Goal: Task Accomplishment & Management: Use online tool/utility

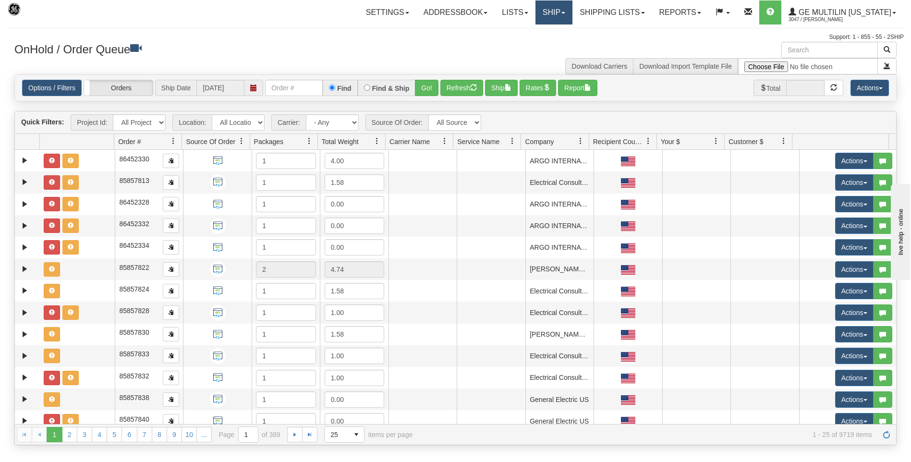
click at [551, 13] on link "Ship" at bounding box center [554, 12] width 37 height 24
click at [522, 33] on span "Ship Screen" at bounding box center [513, 34] width 37 height 8
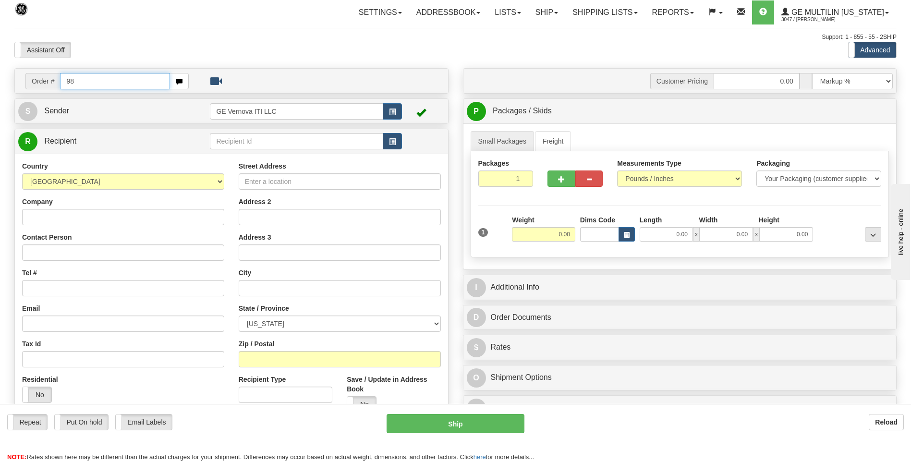
type input "9"
type input "8668264"
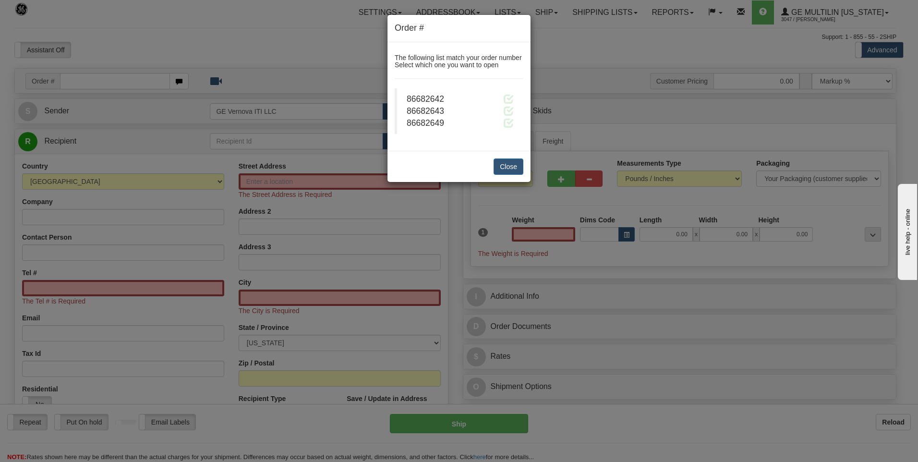
click button "Delete" at bounding box center [0, 0] width 0 height 0
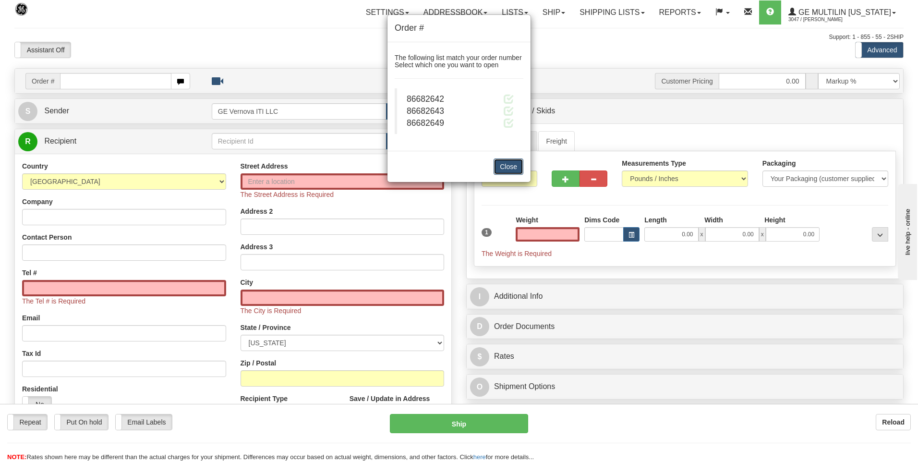
type input "0.00"
click at [517, 171] on button "Close" at bounding box center [509, 167] width 30 height 16
click at [516, 169] on button "Close" at bounding box center [509, 167] width 30 height 16
click at [504, 163] on button "Close" at bounding box center [509, 167] width 30 height 16
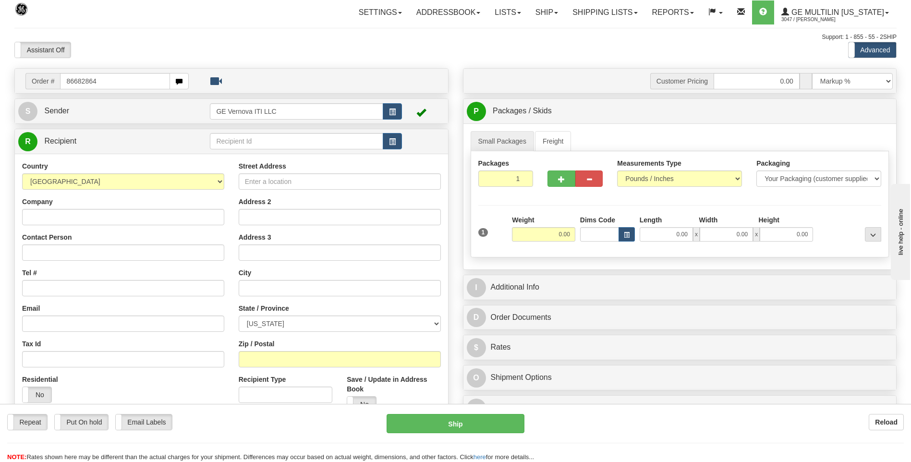
type input "86682864"
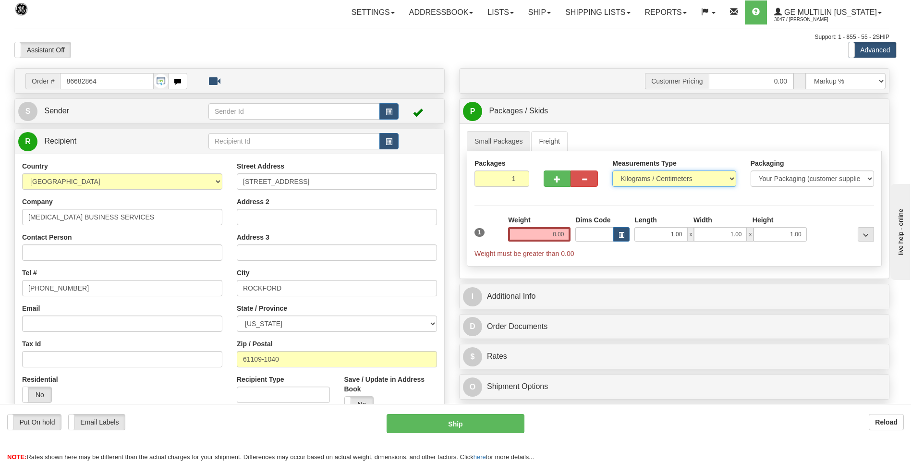
click at [642, 181] on select "Pounds / Inches Kilograms / Centimeters" at bounding box center [673, 179] width 123 height 16
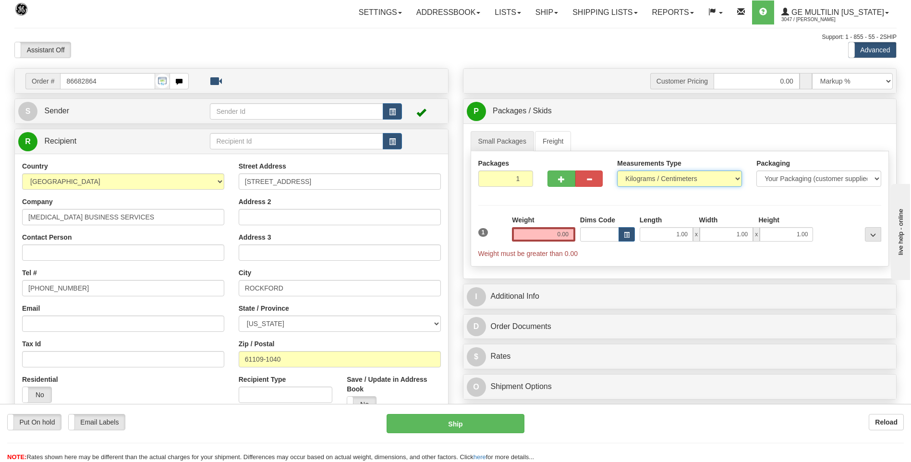
select select "0"
click at [617, 171] on select "Pounds / Inches Kilograms / Centimeters" at bounding box center [679, 179] width 125 height 16
click at [572, 234] on input "0.00" at bounding box center [543, 234] width 63 height 14
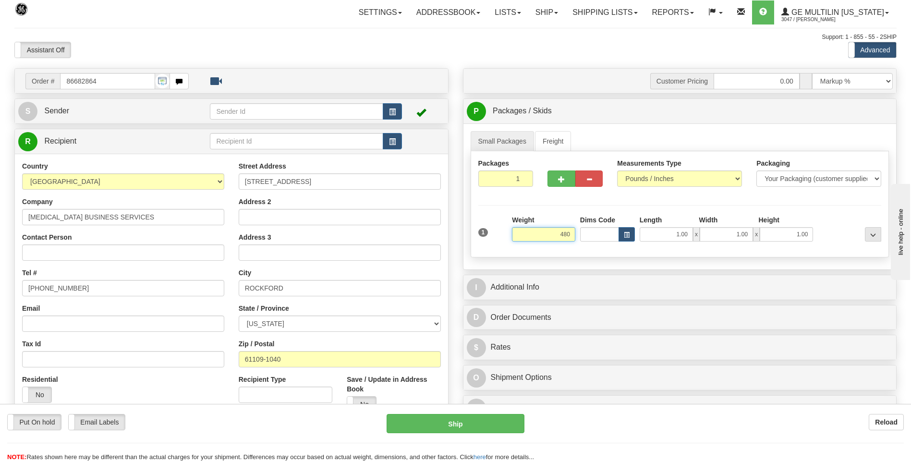
click button "Delete" at bounding box center [0, 0] width 0 height 0
type input "480.00"
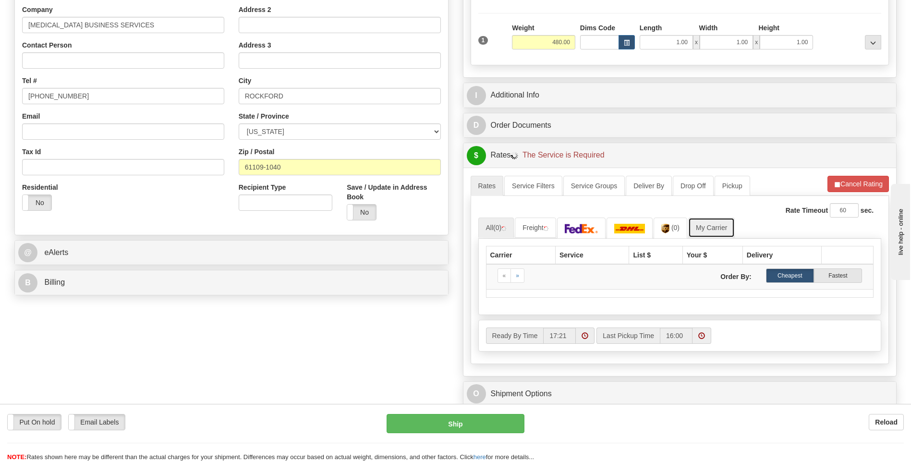
click at [706, 226] on link "My Carrier" at bounding box center [711, 228] width 47 height 20
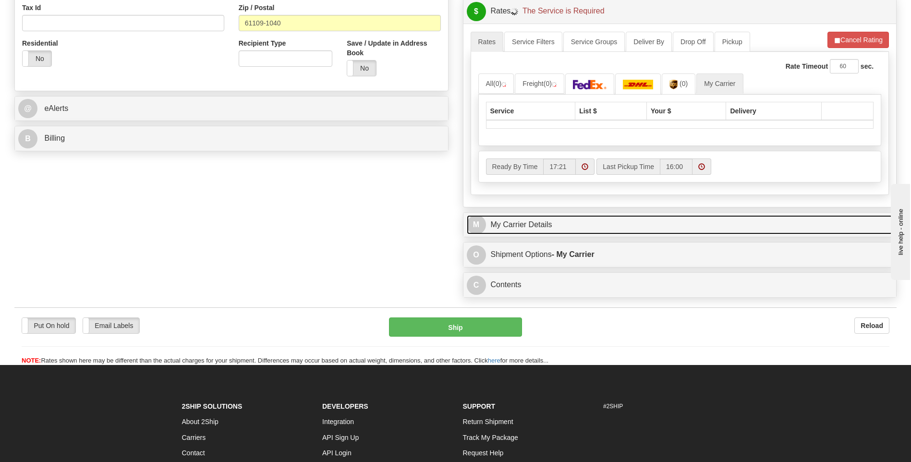
click at [579, 223] on link "M My Carrier Details" at bounding box center [680, 225] width 427 height 20
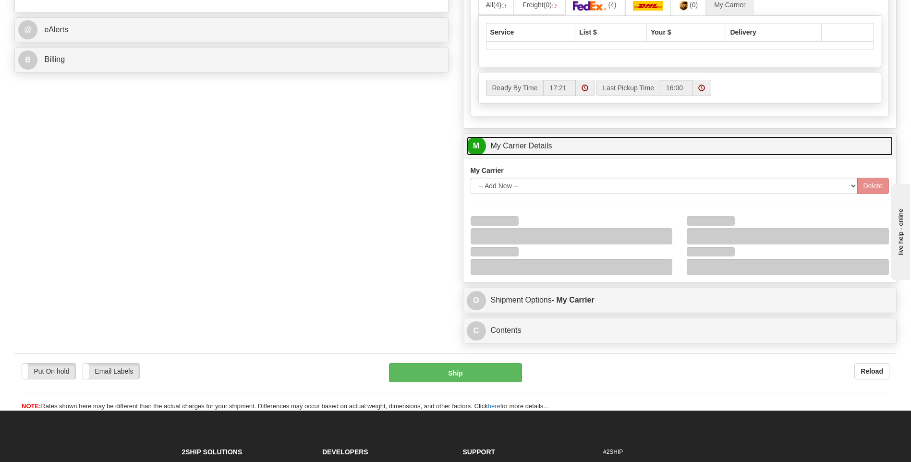
scroll to position [480, 0]
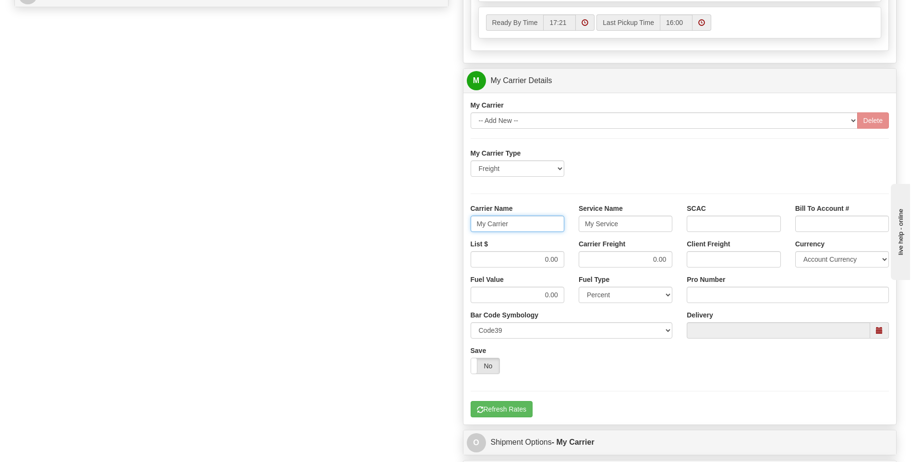
drag, startPoint x: 487, startPoint y: 226, endPoint x: 400, endPoint y: 235, distance: 87.5
click at [400, 235] on div "Order # 86682864 S Sender" at bounding box center [455, 39] width 897 height 903
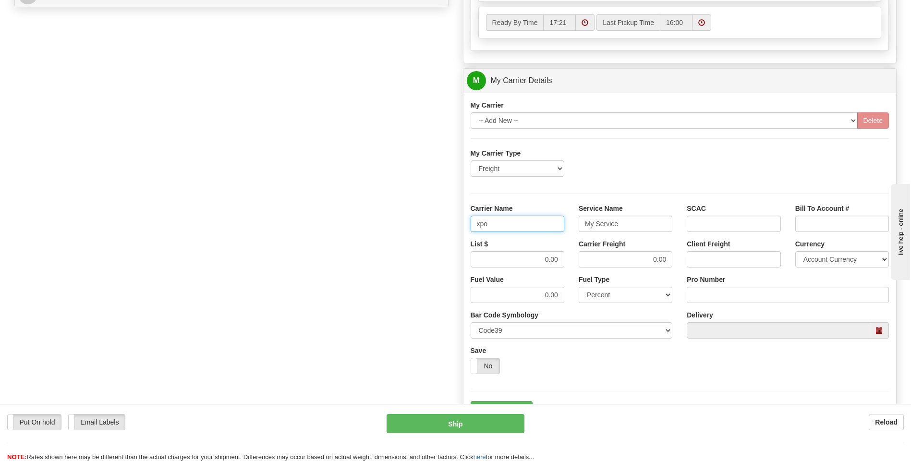
type input "xpo"
type input "ltl"
drag, startPoint x: 526, startPoint y: 255, endPoint x: 570, endPoint y: 256, distance: 44.7
click at [570, 256] on div "List $ 0.00" at bounding box center [518, 257] width 108 height 36
type input "385"
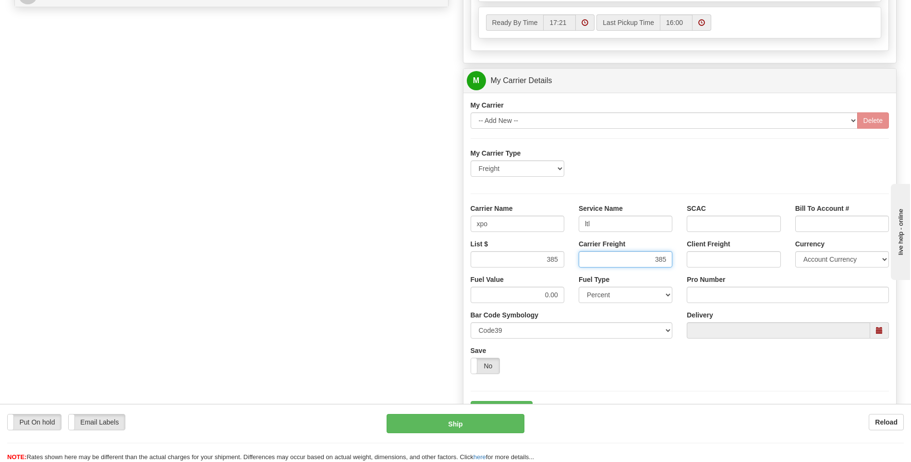
type input "385"
click at [699, 297] on input "Pro Number" at bounding box center [788, 295] width 202 height 16
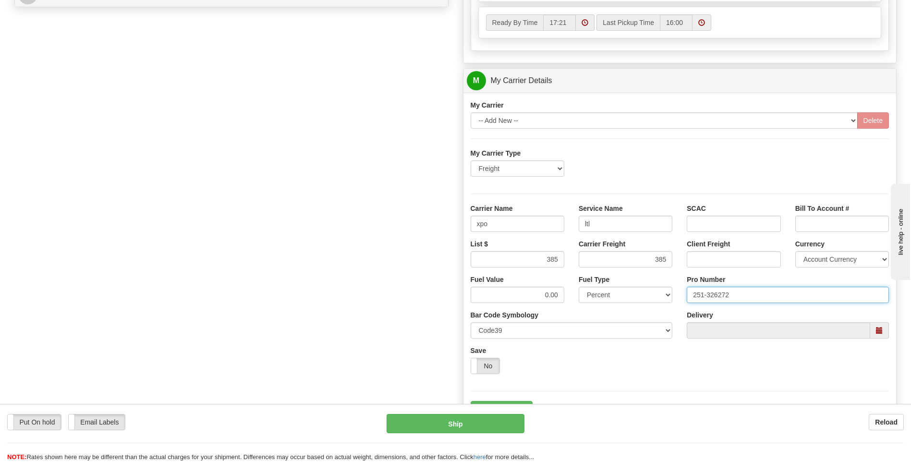
scroll to position [624, 0]
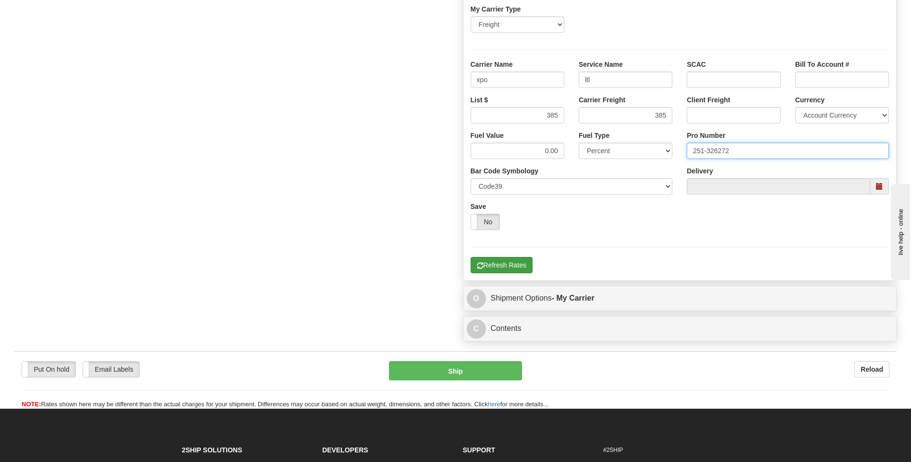
type input "251-326272"
click at [507, 269] on button "Refresh Rates" at bounding box center [502, 265] width 62 height 16
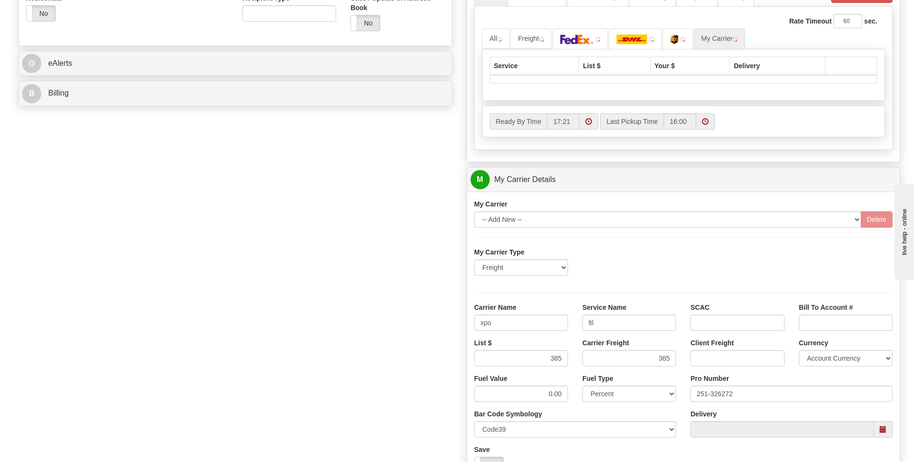
scroll to position [192, 0]
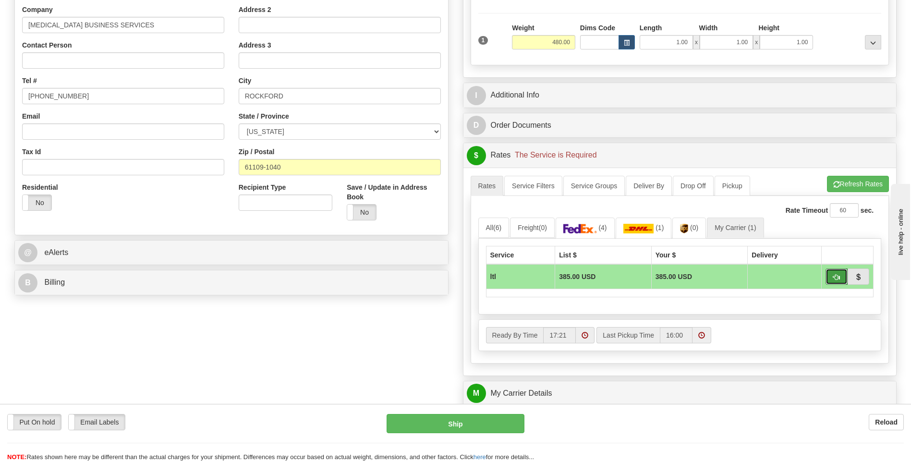
click at [832, 277] on button "button" at bounding box center [837, 277] width 22 height 16
type input "00"
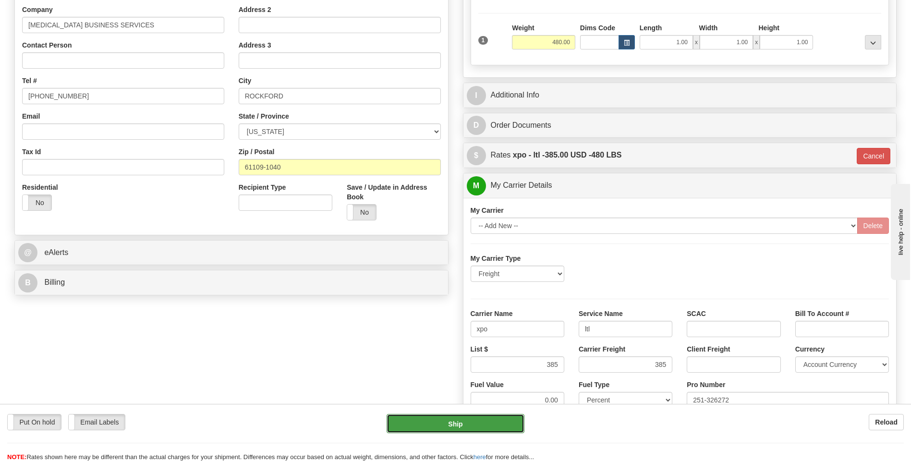
click at [461, 428] on button "Ship" at bounding box center [455, 423] width 137 height 19
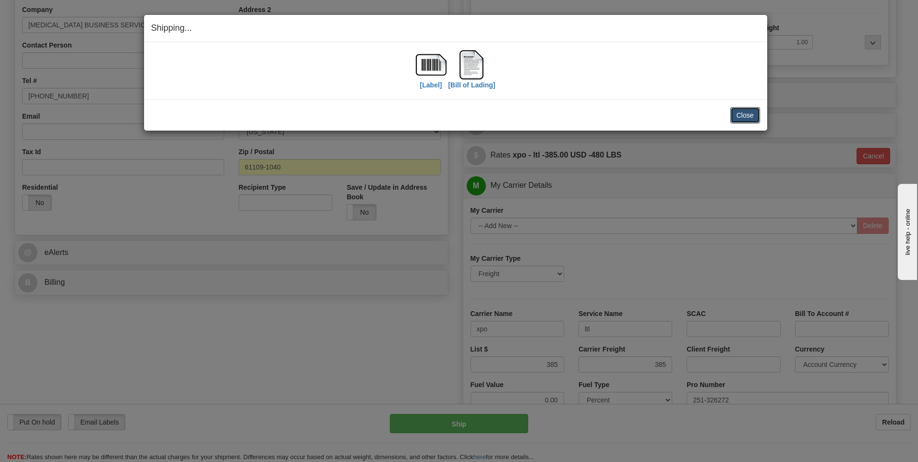
drag, startPoint x: 753, startPoint y: 112, endPoint x: 669, endPoint y: 146, distance: 91.0
click at [753, 113] on button "Close" at bounding box center [746, 115] width 30 height 16
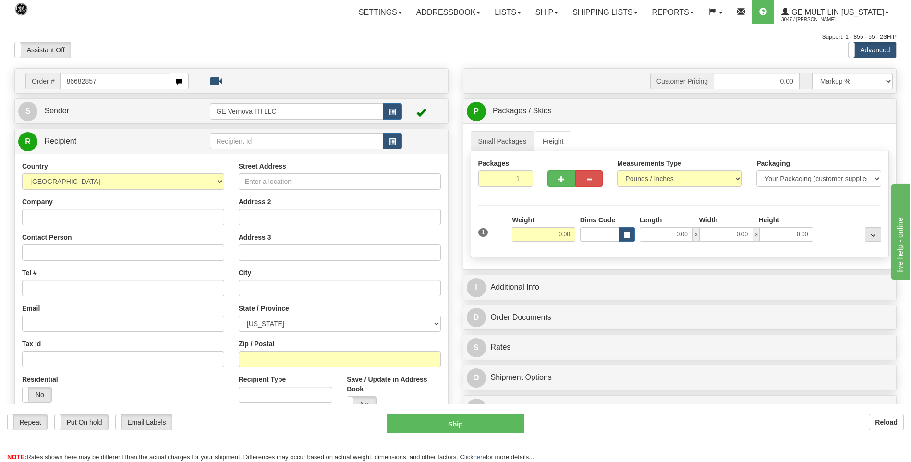
type input "86682857"
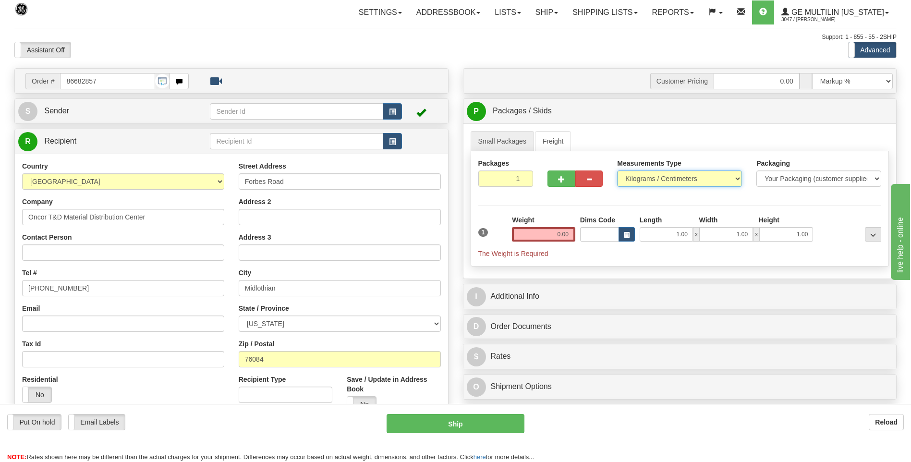
drag, startPoint x: 636, startPoint y: 174, endPoint x: 638, endPoint y: 187, distance: 13.2
click at [636, 174] on select "Pounds / Inches Kilograms / Centimeters" at bounding box center [679, 179] width 125 height 16
select select "0"
click at [617, 171] on select "Pounds / Inches Kilograms / Centimeters" at bounding box center [679, 179] width 125 height 16
click at [572, 234] on input "0.00" at bounding box center [543, 234] width 63 height 14
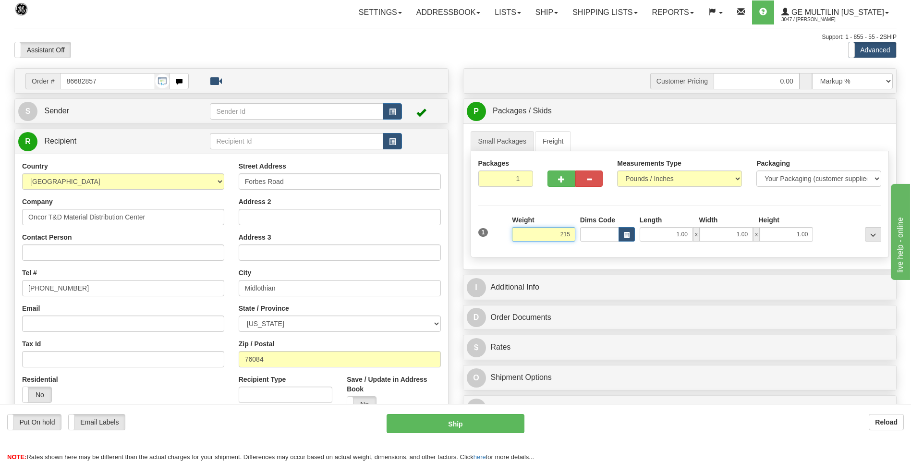
click button "Delete" at bounding box center [0, 0] width 0 height 0
type input "215.00"
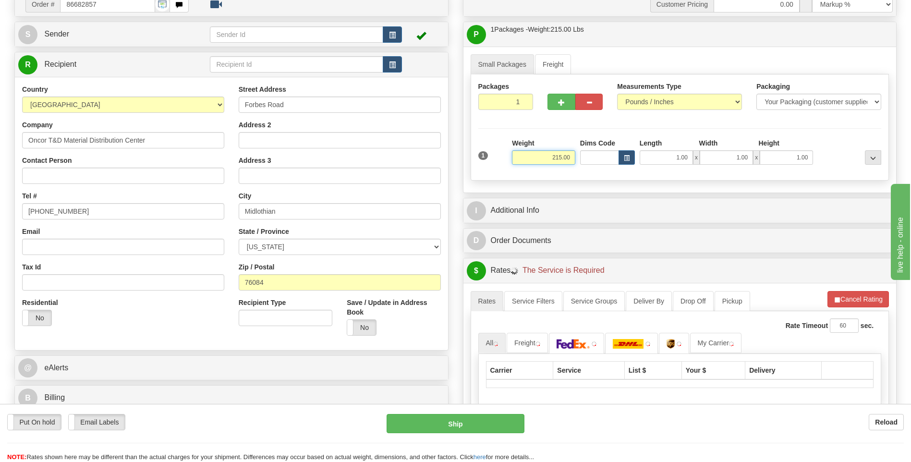
scroll to position [144, 0]
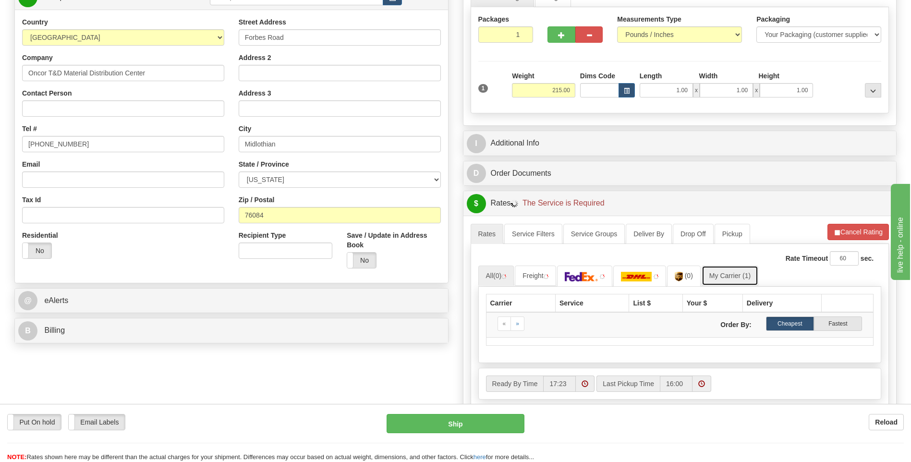
click at [724, 271] on link "My Carrier (1)" at bounding box center [730, 276] width 57 height 20
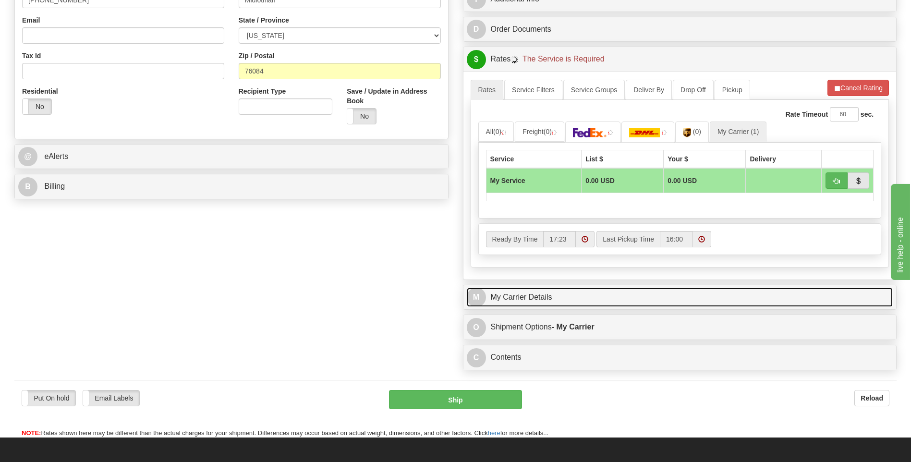
click at [573, 295] on link "M My Carrier Details" at bounding box center [680, 298] width 427 height 20
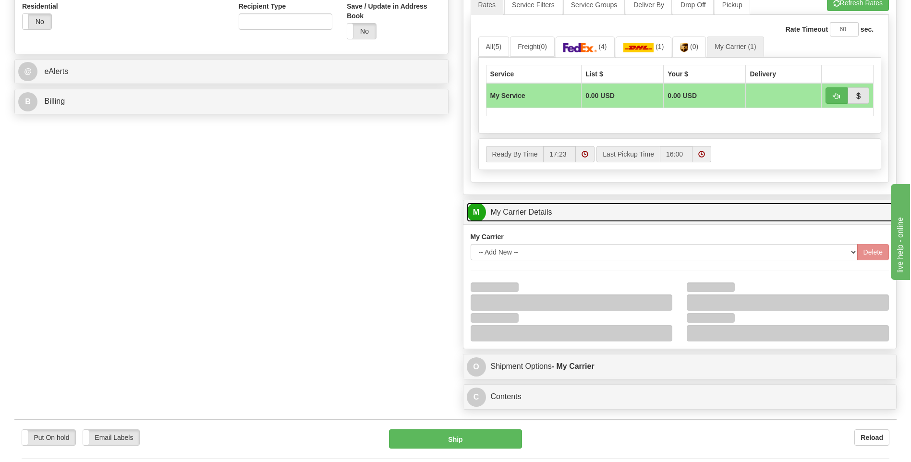
scroll to position [432, 0]
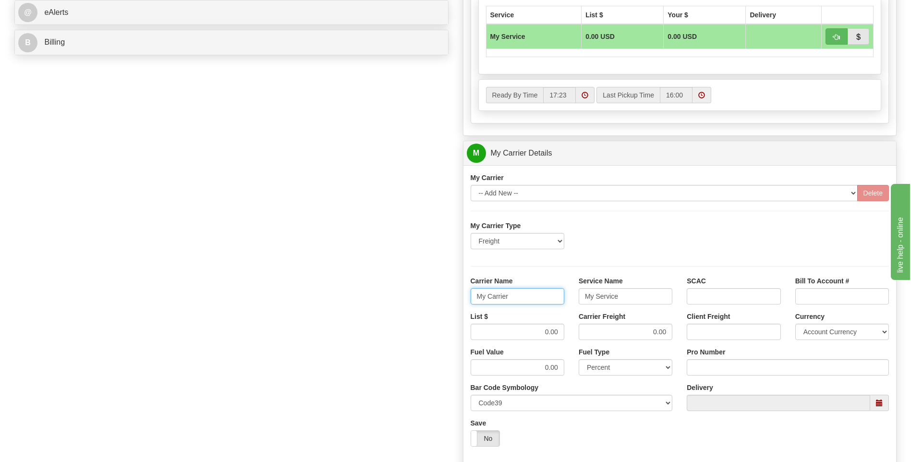
drag, startPoint x: 514, startPoint y: 300, endPoint x: 455, endPoint y: 309, distance: 59.8
click at [455, 309] on div "Order # 86682857 S Sender" at bounding box center [455, 99] width 897 height 927
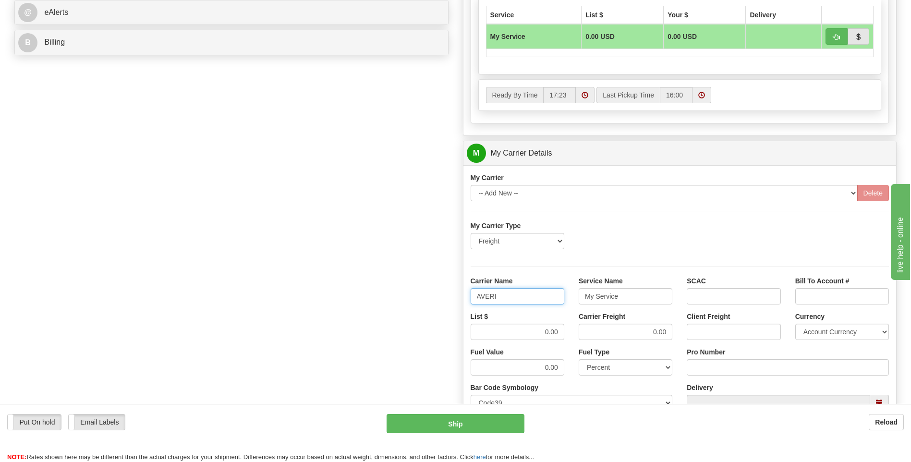
type input "AVERI"
type input "LTL"
drag, startPoint x: 538, startPoint y: 332, endPoint x: 580, endPoint y: 334, distance: 41.9
click at [580, 334] on div "List $ 0.00 Carrier Freight 0.00 Client Freight Currency Account Currency ARN A…" at bounding box center [680, 330] width 433 height 36
type input "320"
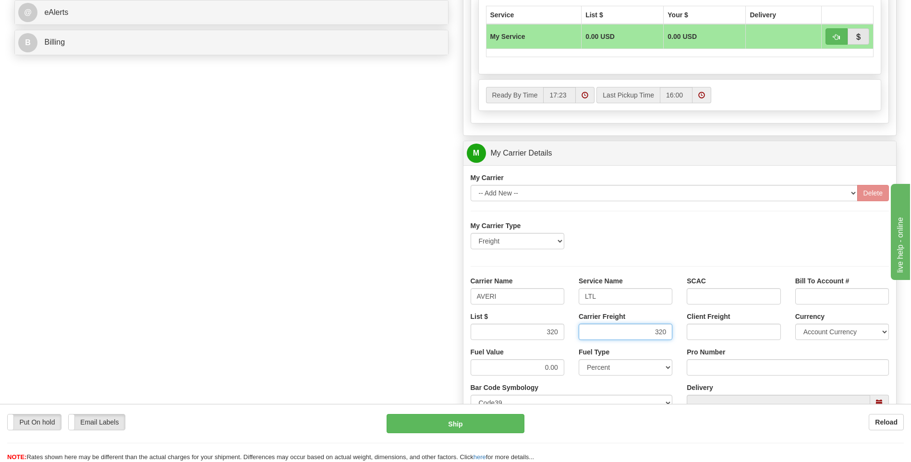
type input "320"
click at [701, 369] on input "Pro Number" at bounding box center [788, 367] width 202 height 16
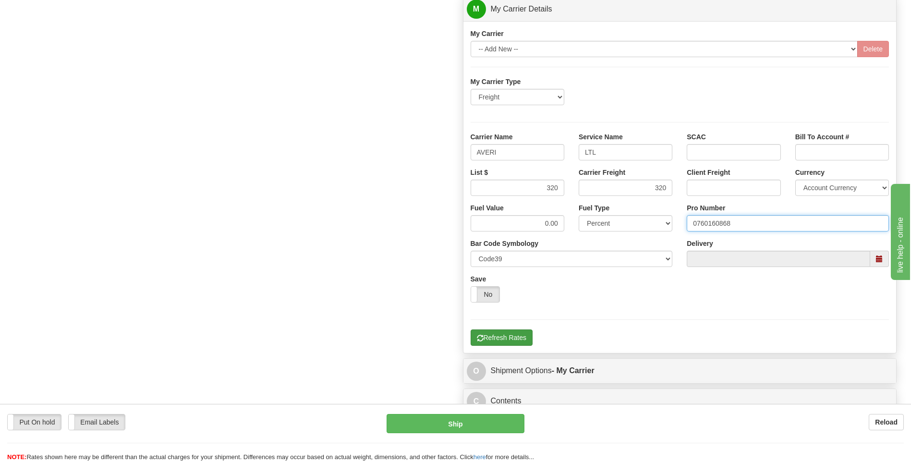
type input "0760160868"
click at [502, 337] on button "Refresh Rates" at bounding box center [502, 338] width 62 height 16
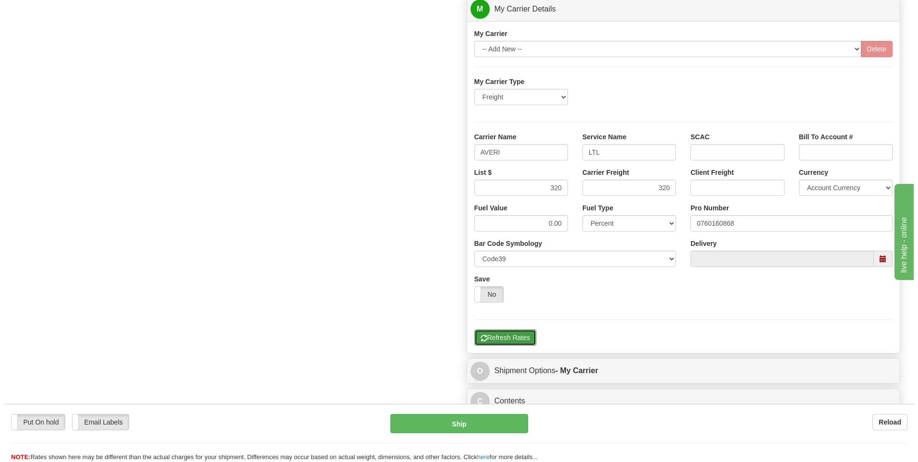
scroll to position [168, 0]
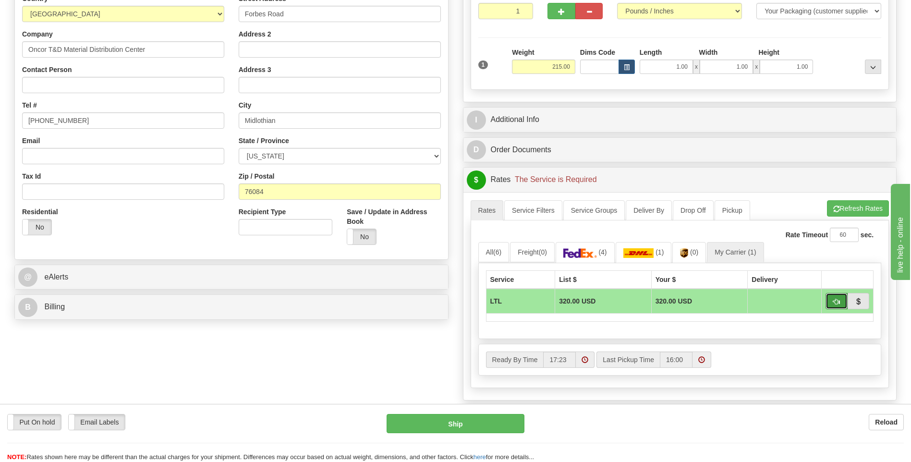
click at [832, 302] on button "button" at bounding box center [837, 301] width 22 height 16
type input "00"
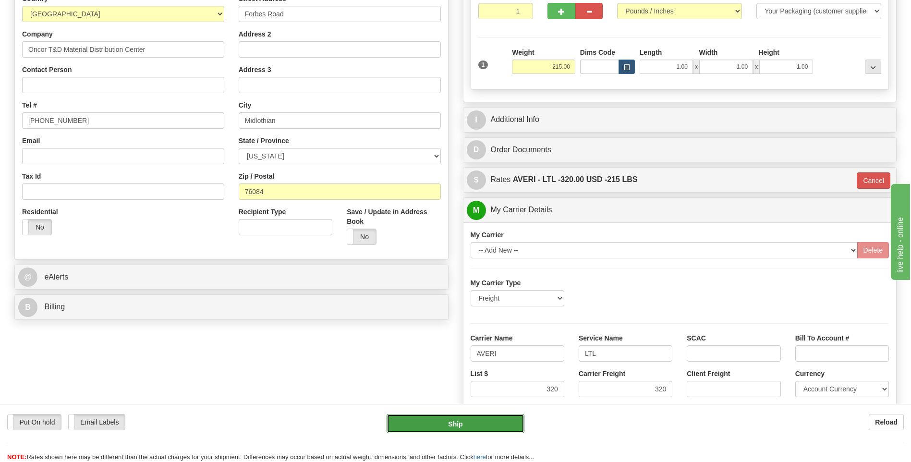
click at [494, 428] on button "Ship" at bounding box center [455, 423] width 137 height 19
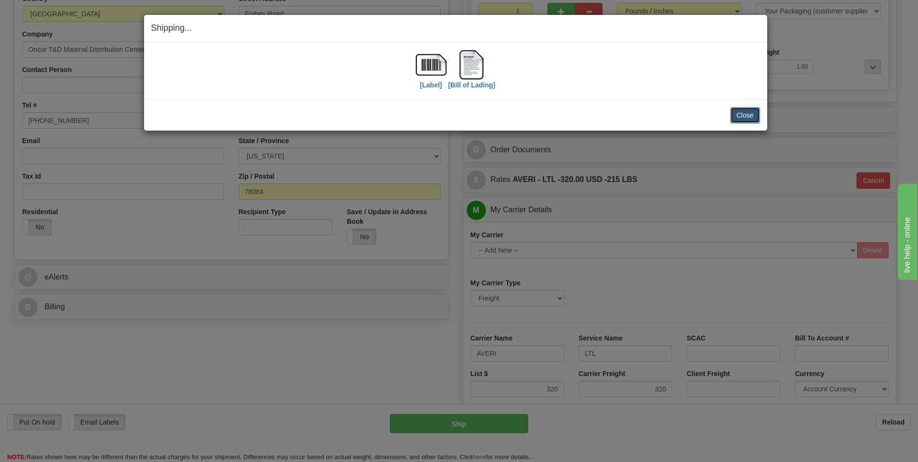
click at [736, 112] on button "Close" at bounding box center [746, 115] width 30 height 16
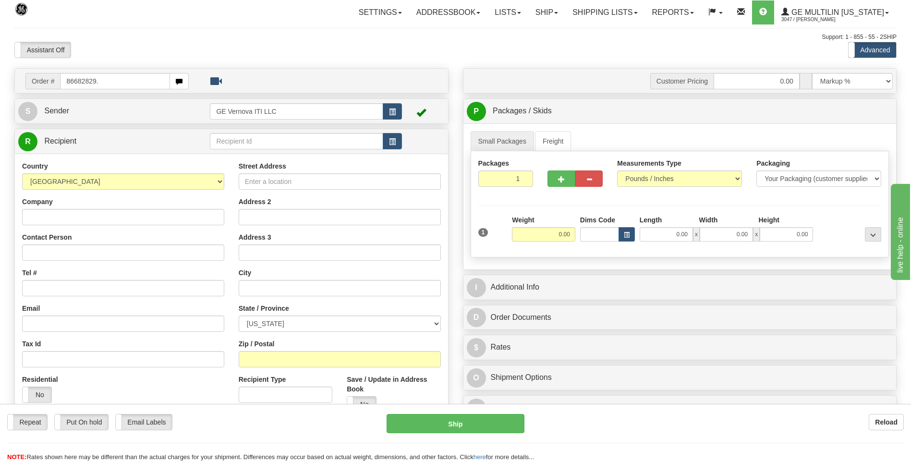
type input "86682829."
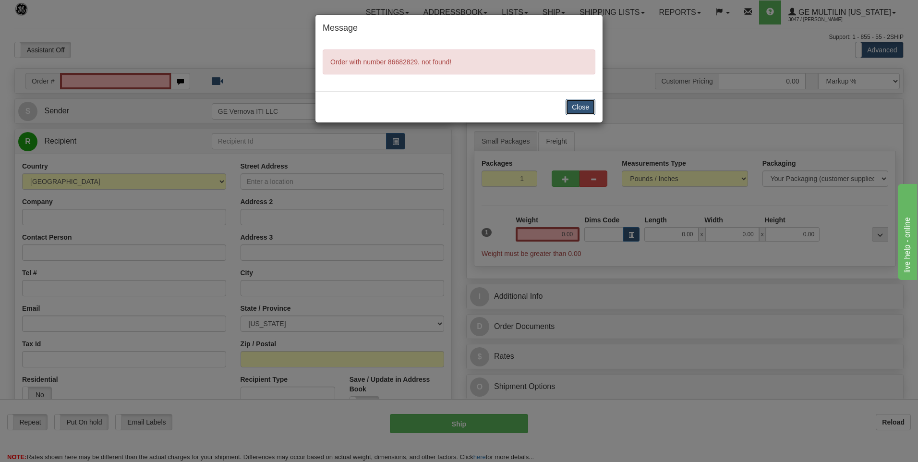
click at [590, 110] on button "Close" at bounding box center [581, 107] width 30 height 16
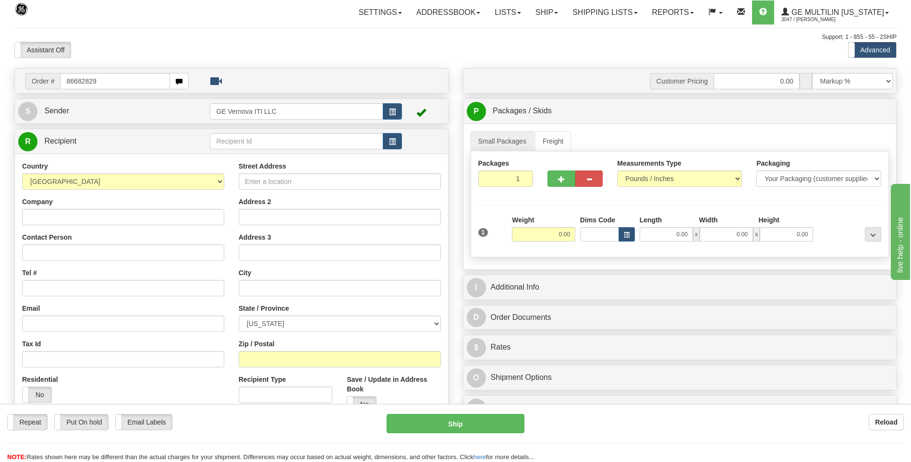
type input "86682829"
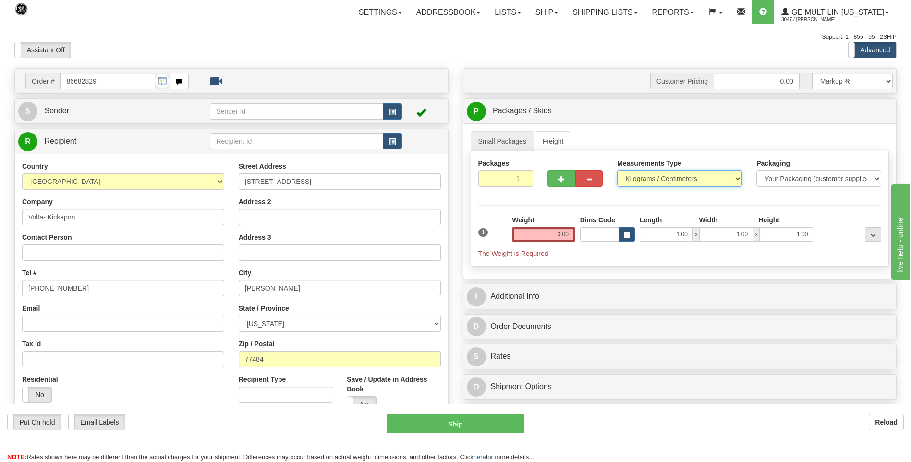
drag, startPoint x: 652, startPoint y: 177, endPoint x: 652, endPoint y: 184, distance: 6.2
click at [652, 177] on select "Pounds / Inches Kilograms / Centimeters" at bounding box center [679, 179] width 125 height 16
select select "0"
click at [617, 171] on select "Pounds / Inches Kilograms / Centimeters" at bounding box center [679, 179] width 125 height 16
click at [570, 233] on input "0.00" at bounding box center [543, 234] width 63 height 14
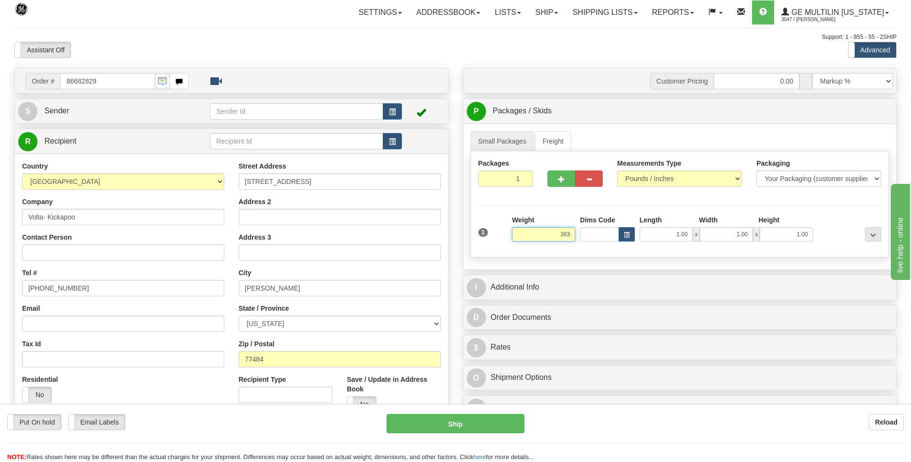
click button "Delete" at bounding box center [0, 0] width 0 height 0
type input "383.00"
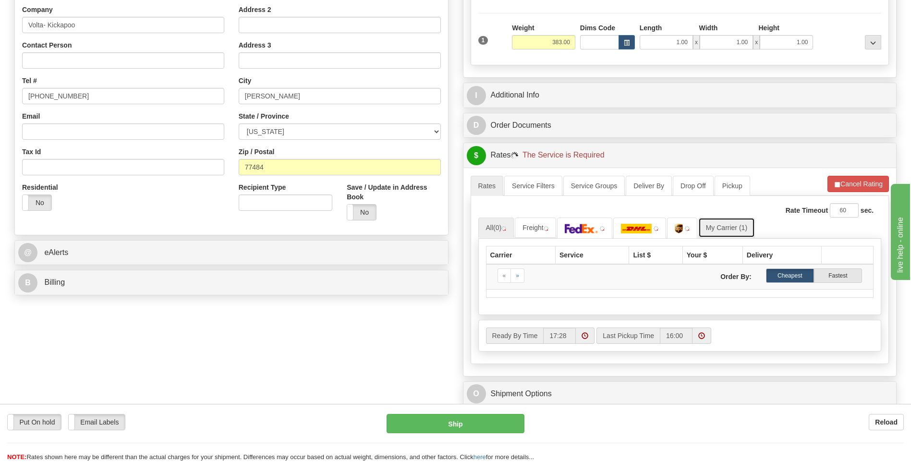
click at [728, 228] on link "My Carrier (1)" at bounding box center [726, 228] width 57 height 20
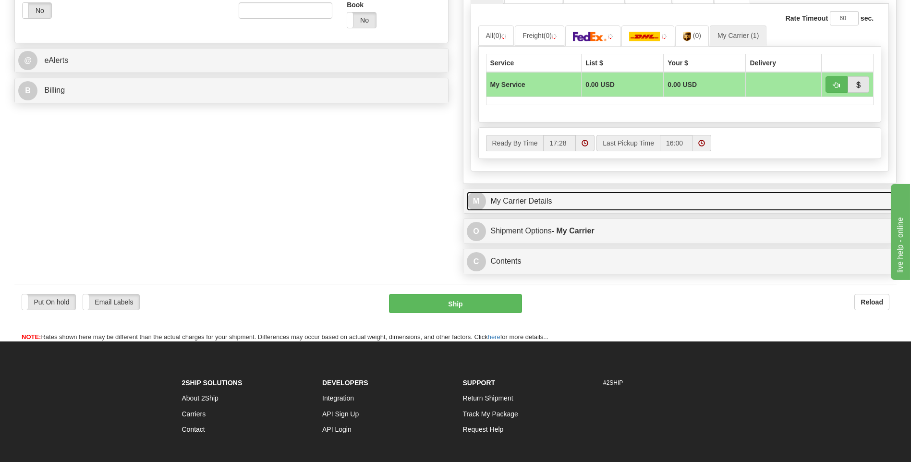
click at [587, 204] on link "M My Carrier Details" at bounding box center [680, 202] width 427 height 20
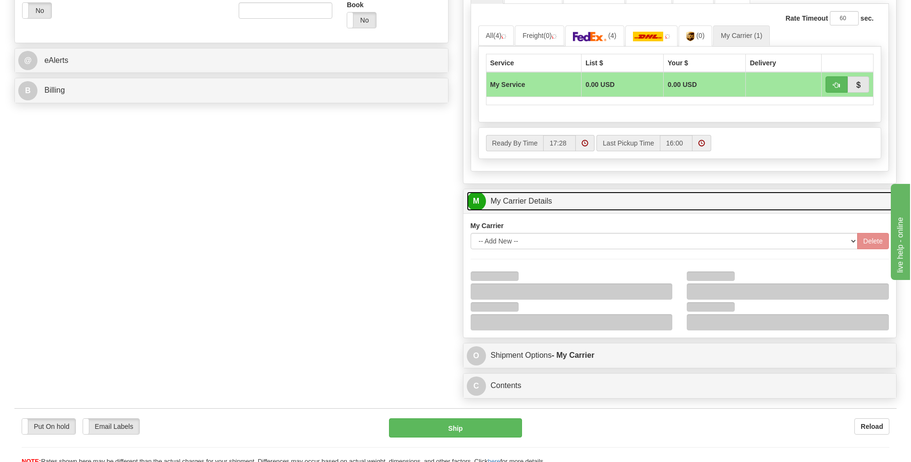
scroll to position [480, 0]
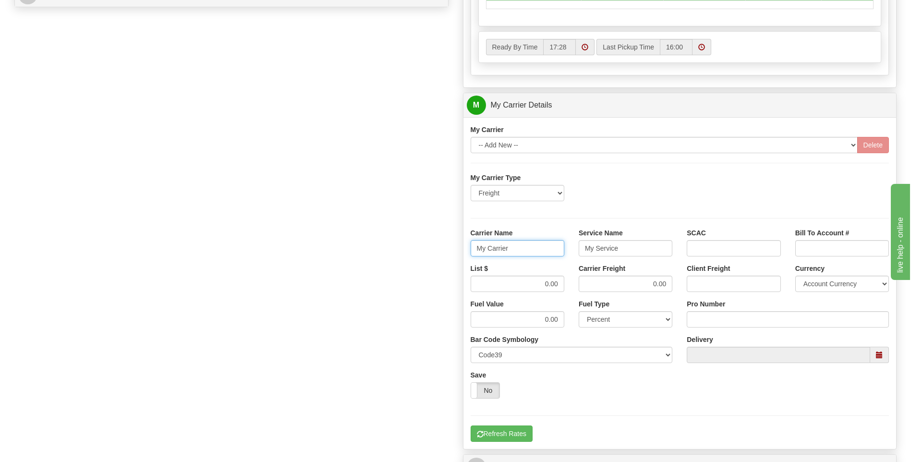
drag, startPoint x: 534, startPoint y: 245, endPoint x: 446, endPoint y: 252, distance: 87.7
click at [445, 252] on div "Order # 86682829 S Sender" at bounding box center [455, 51] width 897 height 927
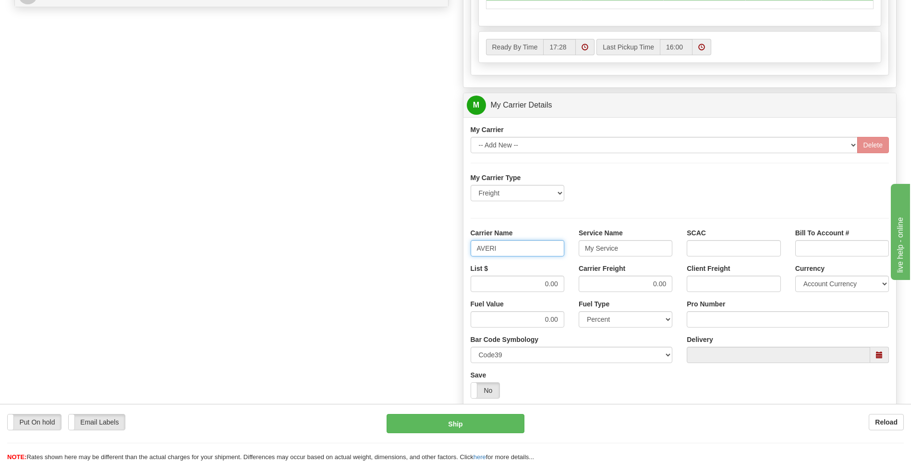
type input "AVERI"
type input "LTL"
drag, startPoint x: 574, startPoint y: 285, endPoint x: 580, endPoint y: 285, distance: 6.7
click at [580, 285] on div "List $ 0.00 Carrier Freight 0.00 Client Freight Currency Account Currency ARN A…" at bounding box center [680, 282] width 433 height 36
type input "320"
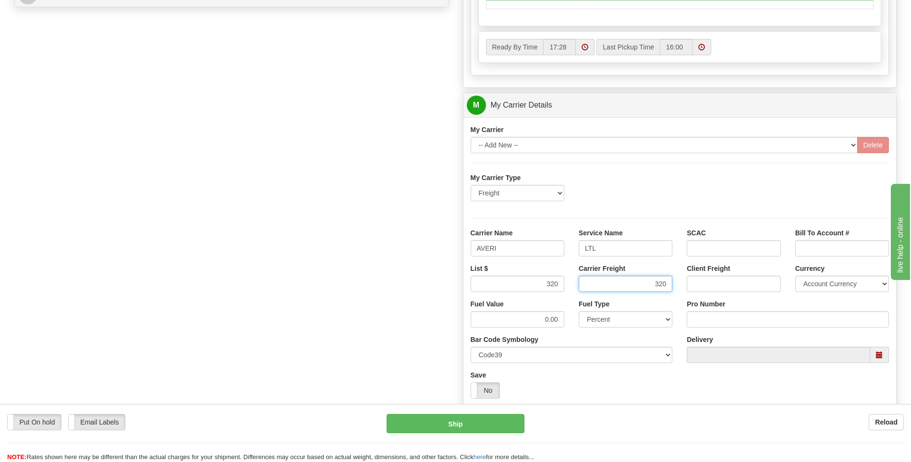
type input "320"
click at [697, 319] on input "Pro Number" at bounding box center [788, 319] width 202 height 16
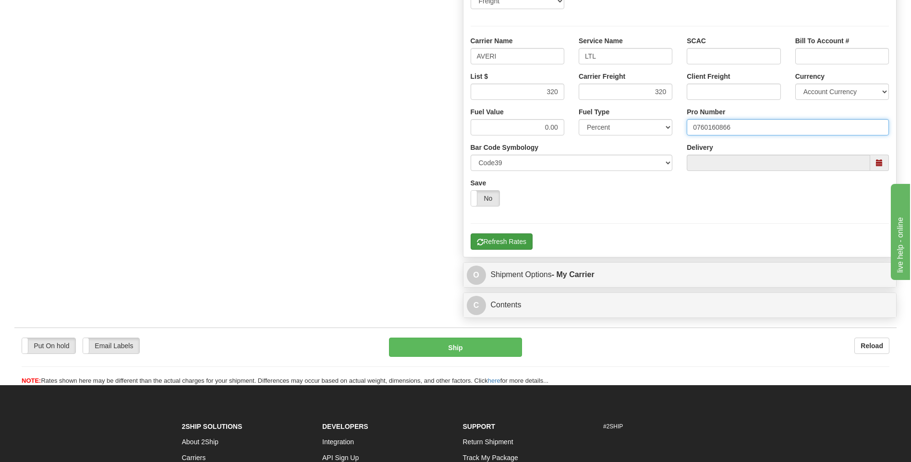
type input "0760160866"
click at [506, 244] on button "Refresh Rates" at bounding box center [502, 241] width 62 height 16
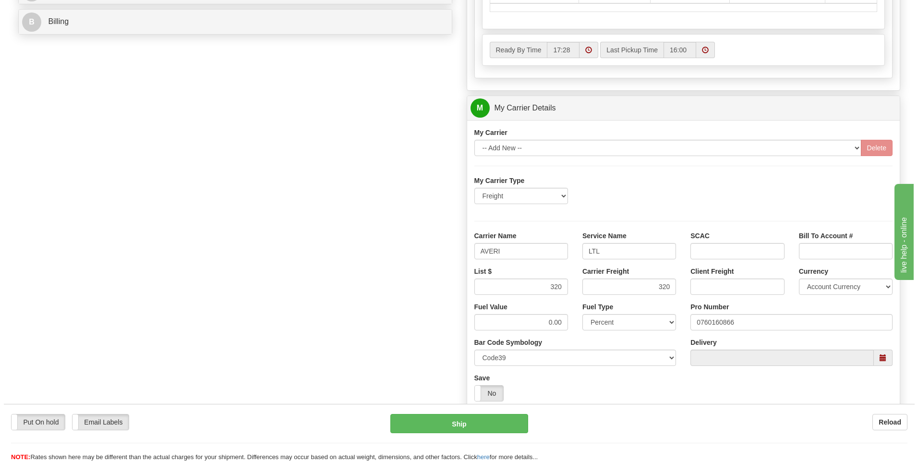
scroll to position [168, 0]
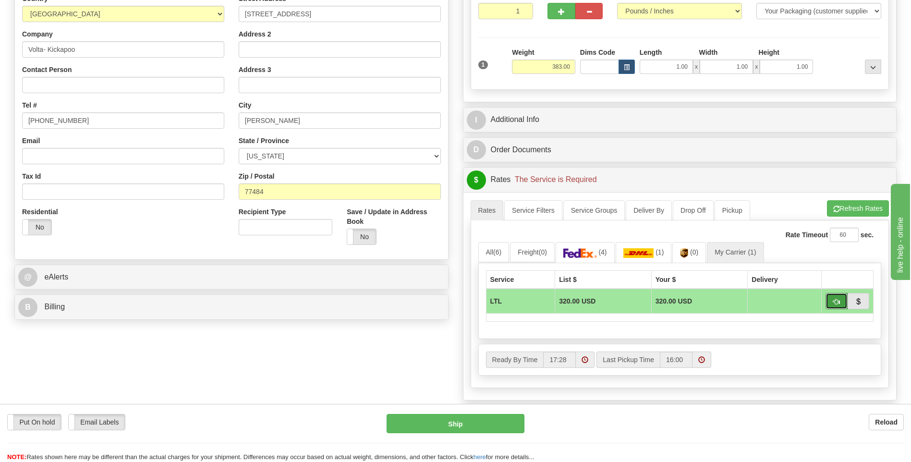
click at [837, 304] on span "button" at bounding box center [836, 302] width 7 height 6
type input "00"
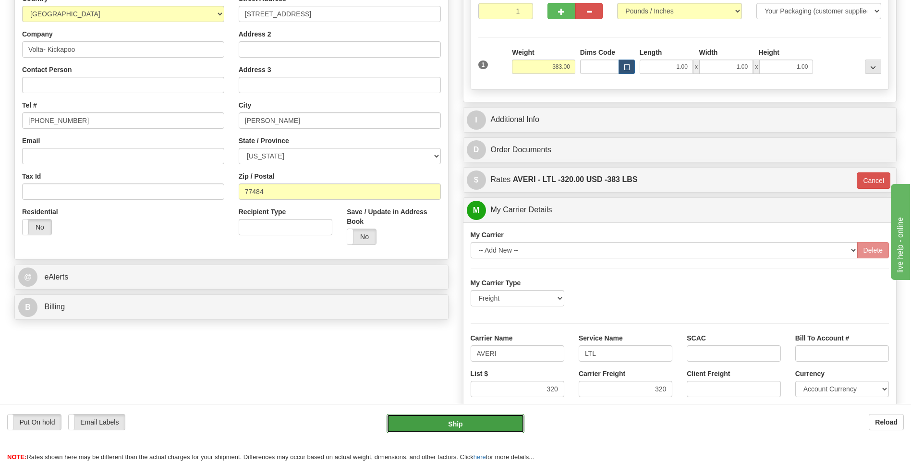
click at [503, 428] on button "Ship" at bounding box center [455, 423] width 137 height 19
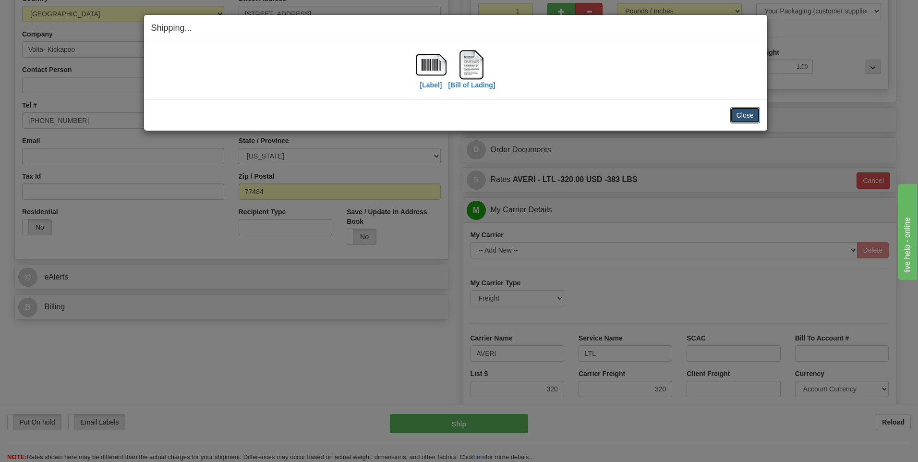
click at [734, 119] on button "Close" at bounding box center [746, 115] width 30 height 16
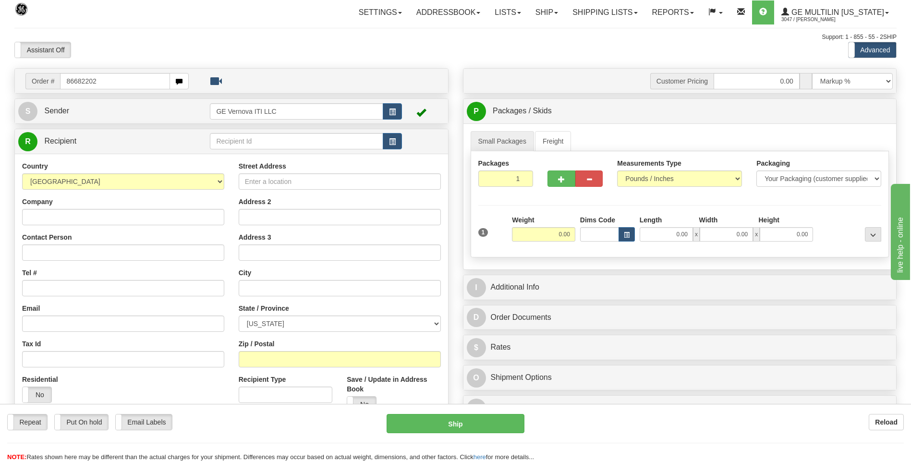
type input "86682202"
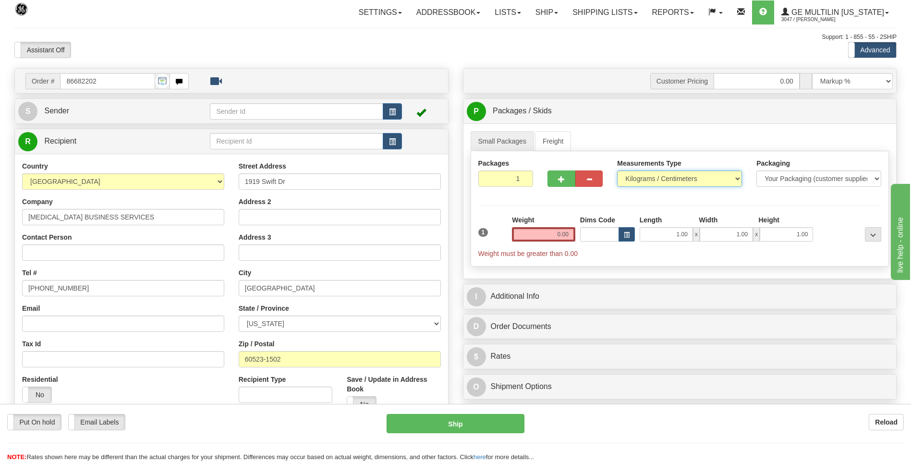
click at [650, 183] on select "Pounds / Inches Kilograms / Centimeters" at bounding box center [679, 179] width 125 height 16
select select "0"
click at [617, 171] on select "Pounds / Inches Kilograms / Centimeters" at bounding box center [679, 179] width 125 height 16
click at [572, 234] on input "0.00" at bounding box center [543, 234] width 63 height 14
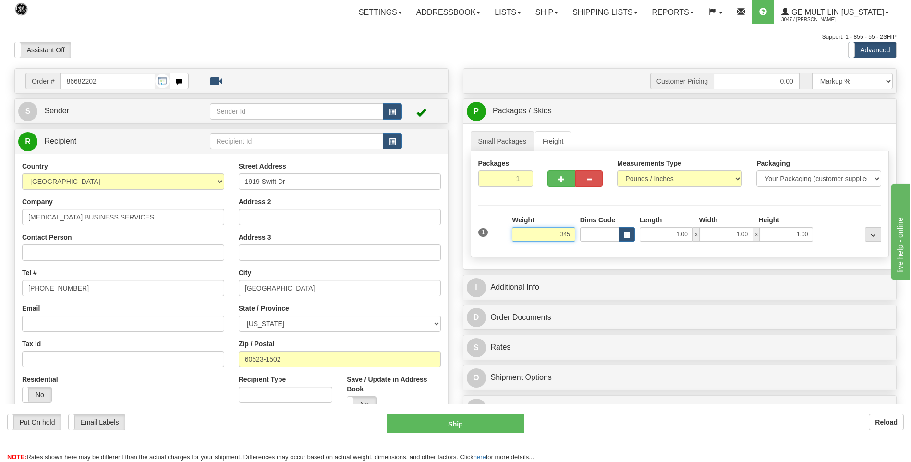
click button "Delete" at bounding box center [0, 0] width 0 height 0
type input "345.00"
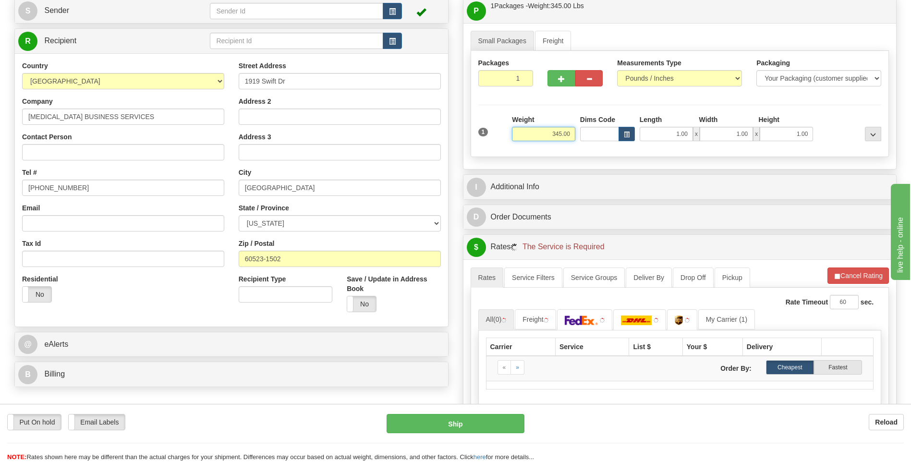
scroll to position [192, 0]
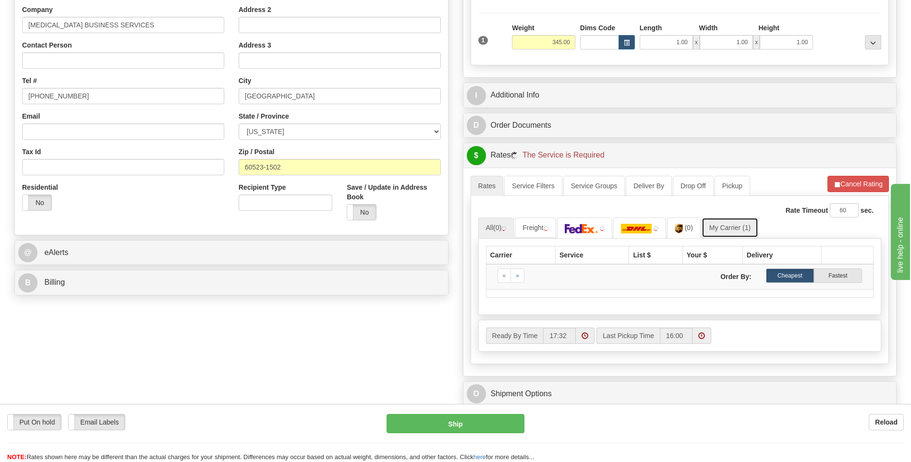
click at [715, 232] on link "My Carrier (1)" at bounding box center [730, 228] width 57 height 20
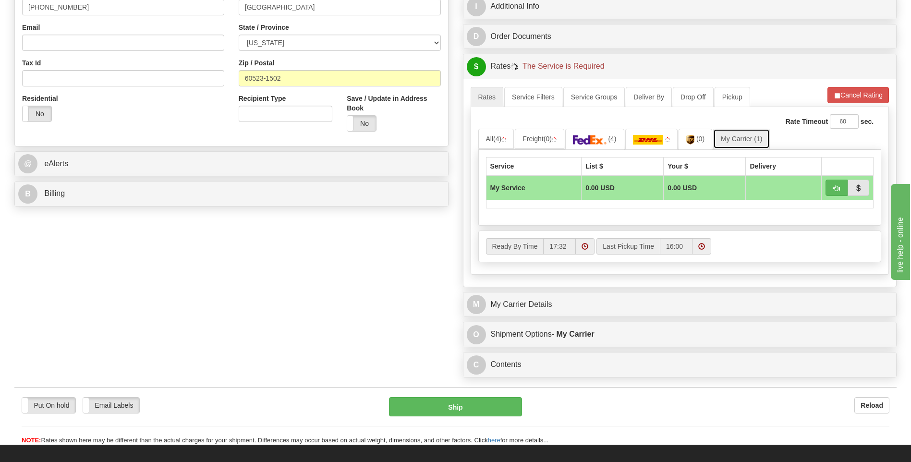
scroll to position [384, 0]
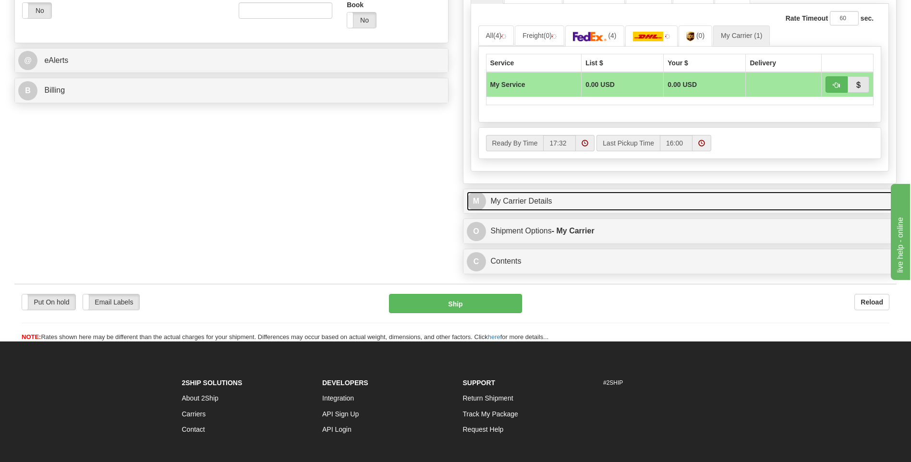
click at [575, 210] on link "M My Carrier Details" at bounding box center [680, 202] width 427 height 20
click at [575, 209] on link "M My Carrier Details" at bounding box center [680, 202] width 427 height 20
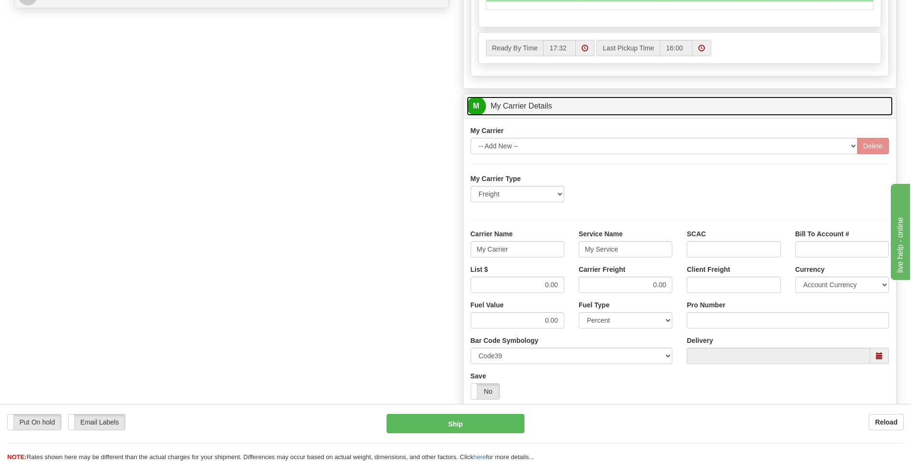
scroll to position [480, 0]
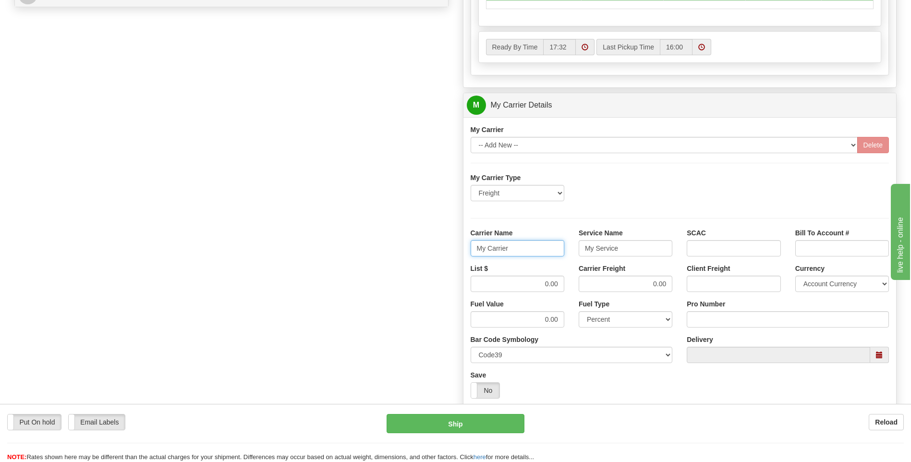
drag, startPoint x: 536, startPoint y: 248, endPoint x: 438, endPoint y: 251, distance: 98.5
click at [438, 251] on div "Order # 86682202 S Sender" at bounding box center [455, 51] width 897 height 927
type input "AVERI"
type input "LTL"
drag, startPoint x: 535, startPoint y: 282, endPoint x: 580, endPoint y: 282, distance: 44.7
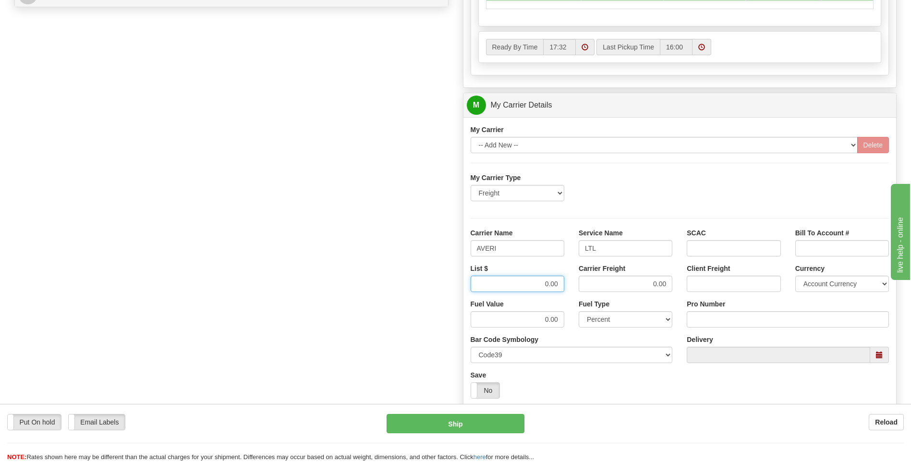
click at [580, 282] on div "List $ 0.00 Carrier Freight 0.00 Client Freight Currency Account Currency ARN A…" at bounding box center [680, 282] width 433 height 36
type input "320"
click at [733, 320] on input "Pro Number" at bounding box center [788, 319] width 202 height 16
type input "0760160871"
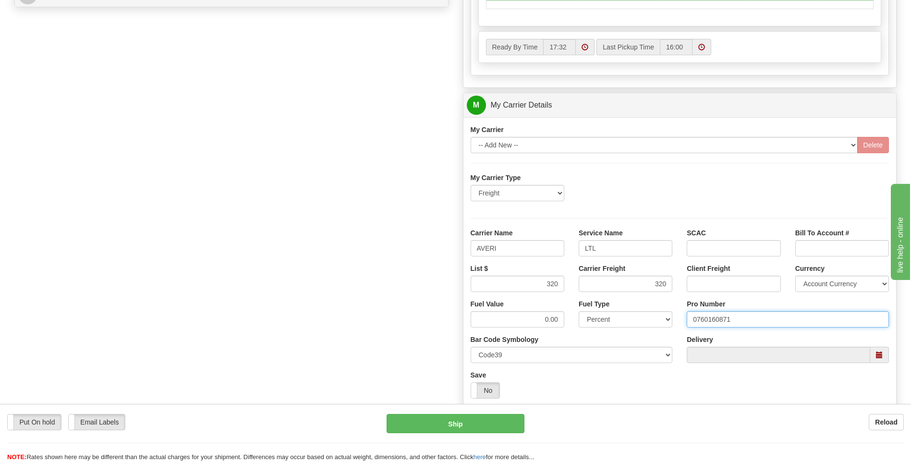
click button "Delete" at bounding box center [0, 0] width 0 height 0
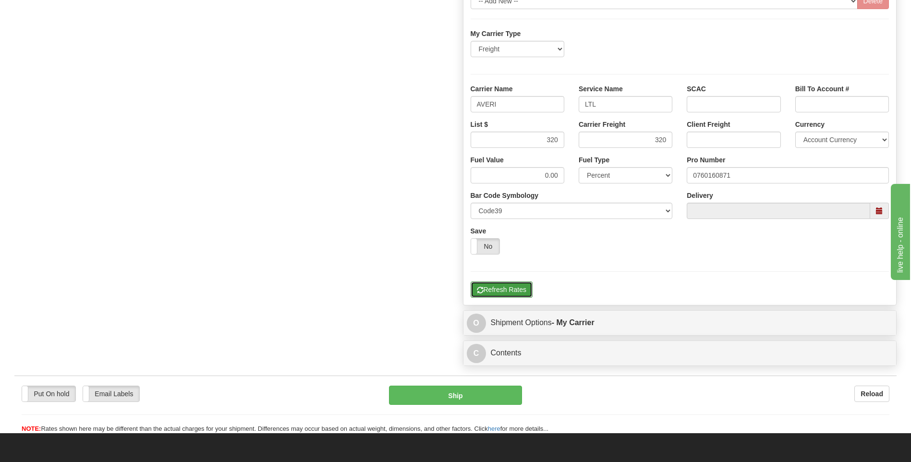
click at [501, 297] on button "Refresh Rates" at bounding box center [502, 289] width 62 height 16
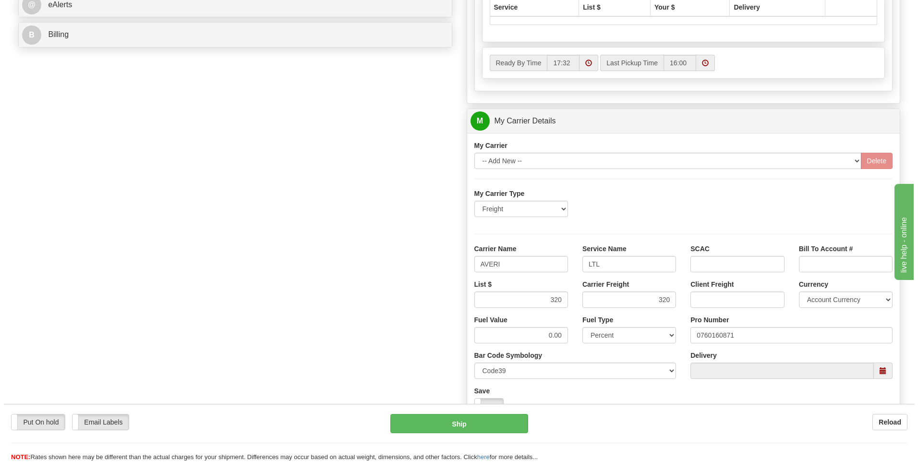
scroll to position [216, 0]
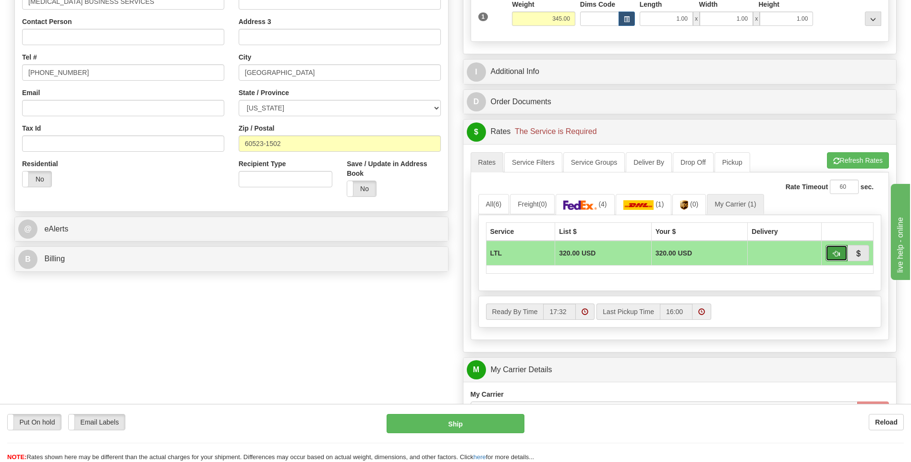
click at [835, 251] on span "button" at bounding box center [836, 254] width 7 height 6
type input "00"
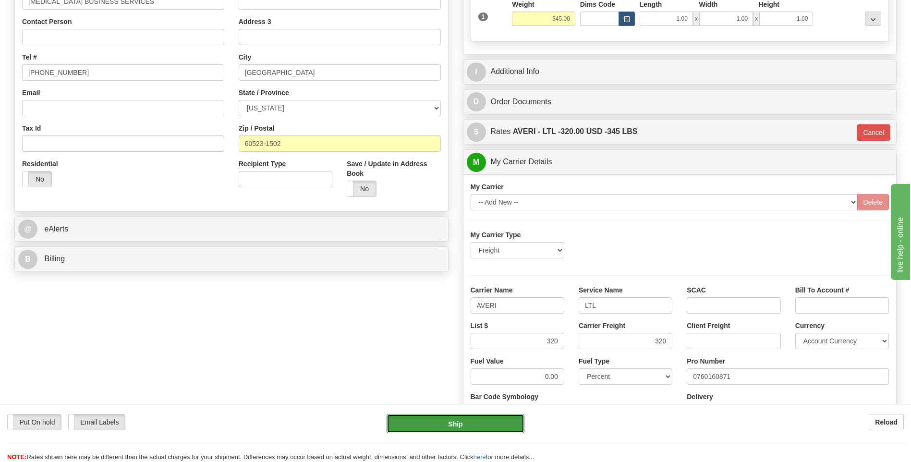
click at [480, 423] on button "Ship" at bounding box center [455, 423] width 137 height 19
